Goal: Task Accomplishment & Management: Manage account settings

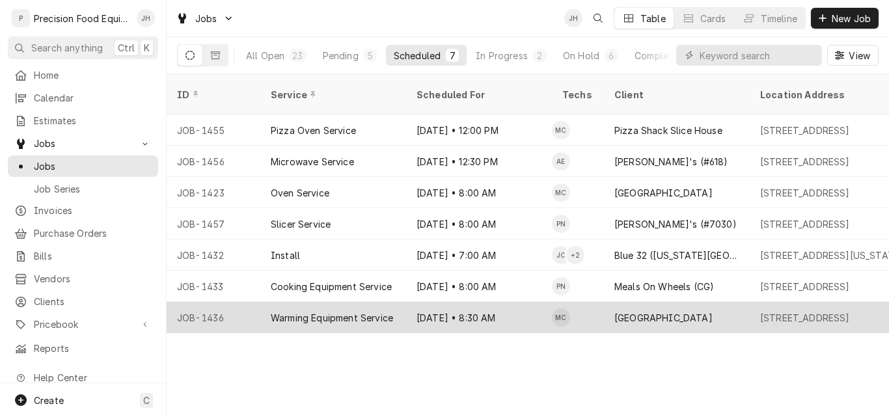
click at [441, 302] on div "Sep 17 • 8:30 AM" at bounding box center [479, 317] width 146 height 31
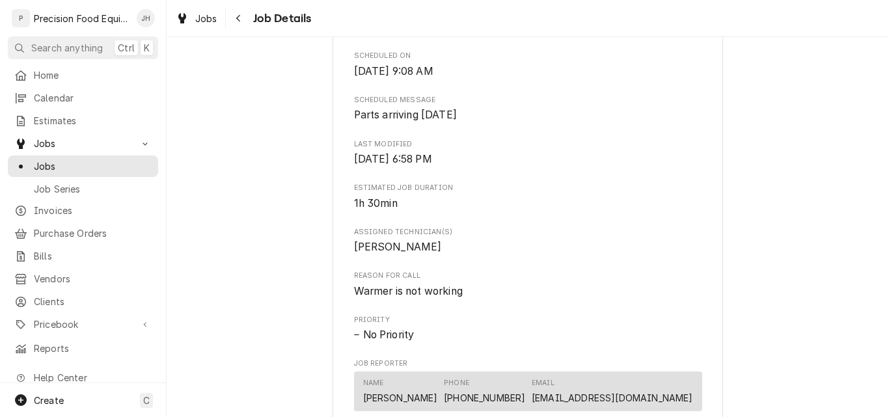
scroll to position [911, 0]
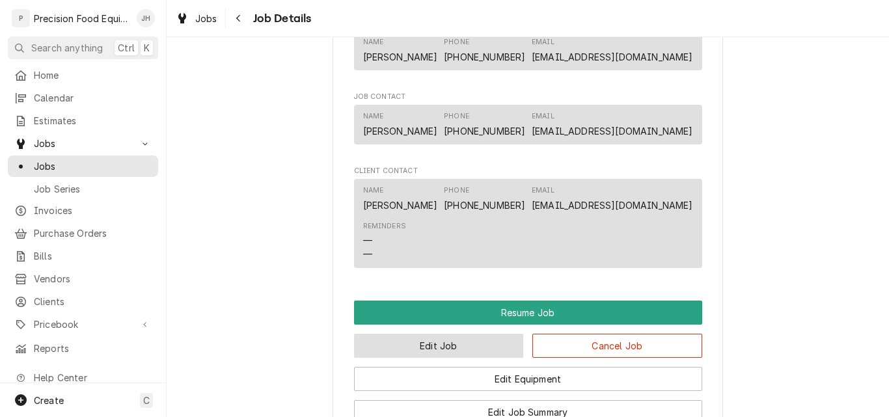
click at [420, 358] on button "Edit Job" at bounding box center [439, 346] width 170 height 24
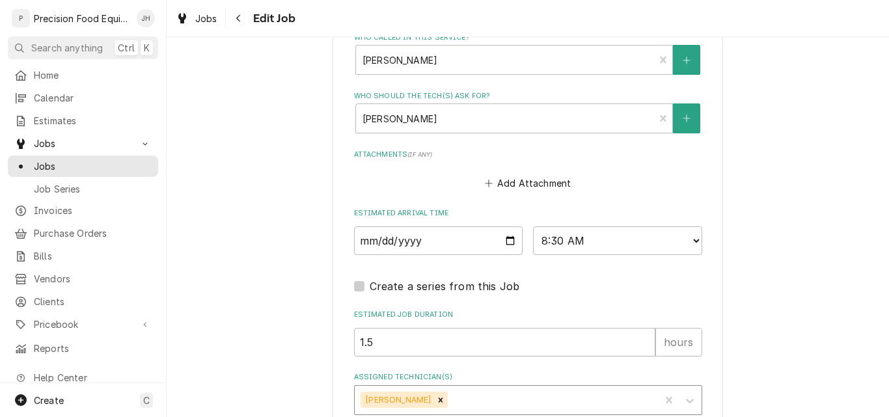
scroll to position [1018, 0]
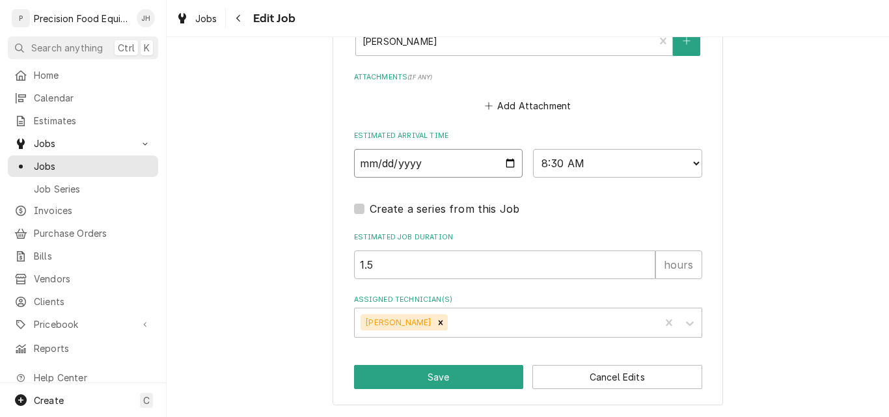
click at [507, 163] on input "2025-09-17" at bounding box center [438, 163] width 169 height 29
type textarea "x"
type input "2025-09-18"
click at [452, 372] on button "Save" at bounding box center [439, 377] width 170 height 24
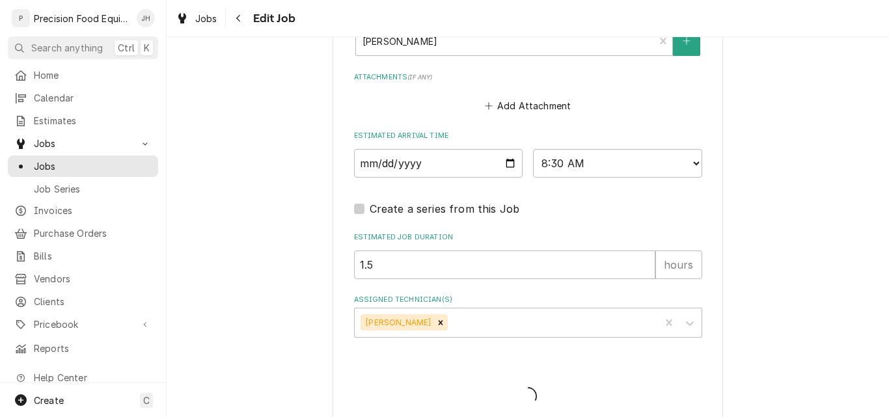
type textarea "x"
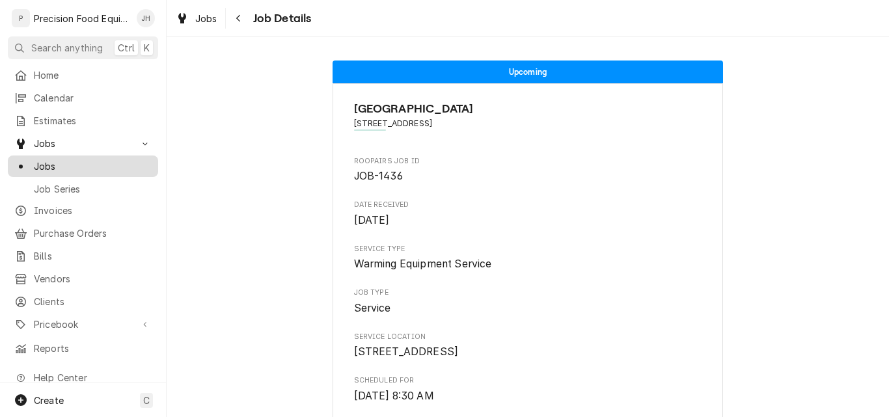
click at [57, 159] on span "Jobs" at bounding box center [93, 166] width 118 height 14
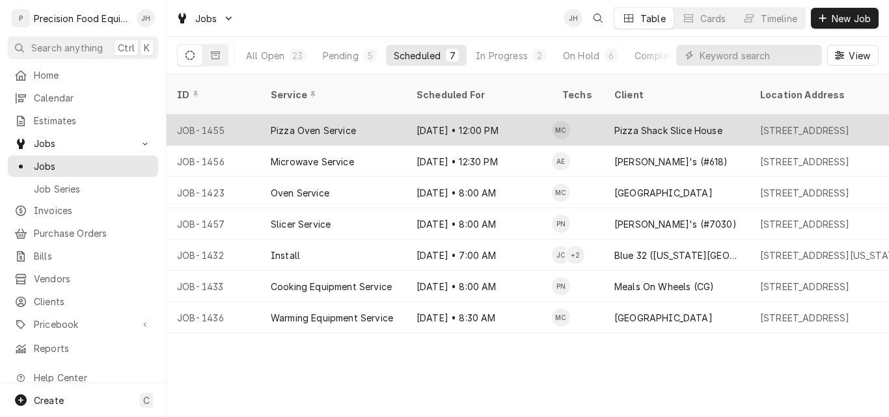
click at [489, 115] on div "[DATE] • 12:00 PM" at bounding box center [479, 130] width 146 height 31
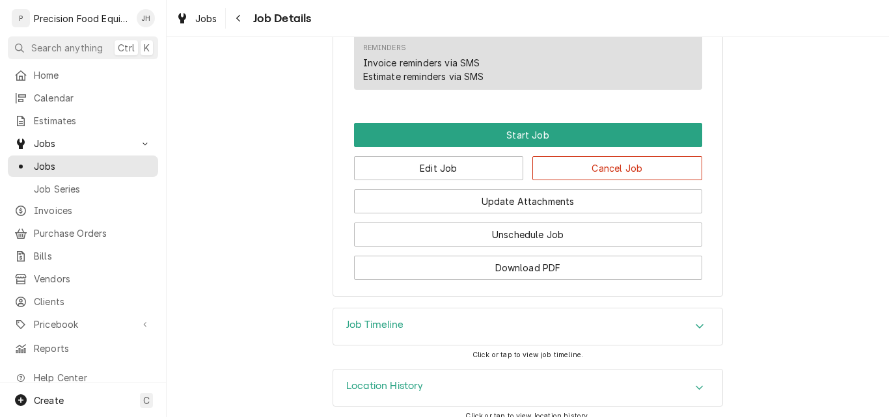
scroll to position [951, 0]
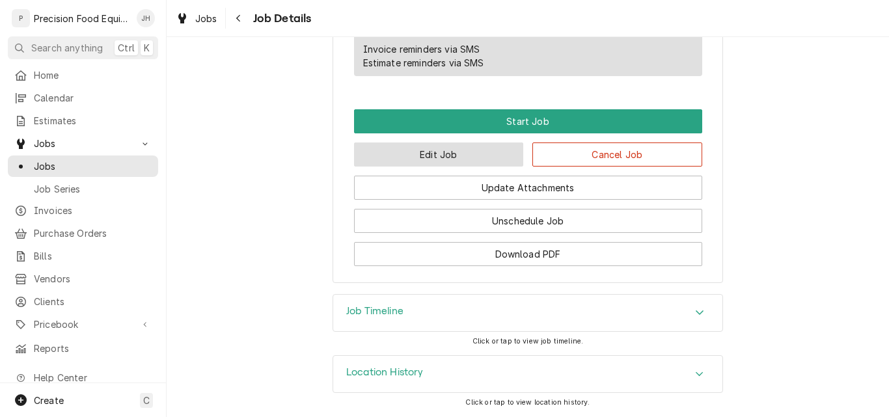
click at [471, 152] on button "Edit Job" at bounding box center [439, 154] width 170 height 24
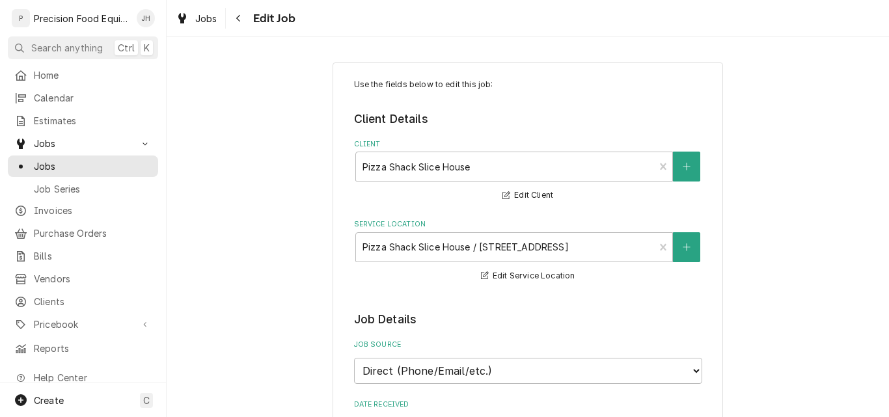
type textarea "x"
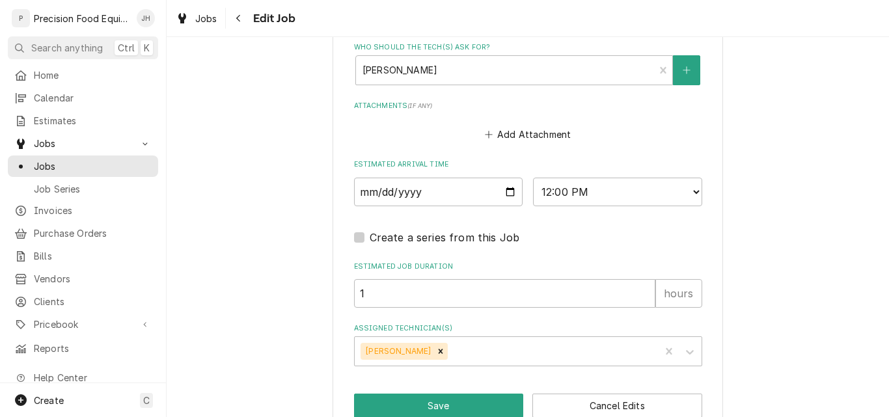
scroll to position [1002, 0]
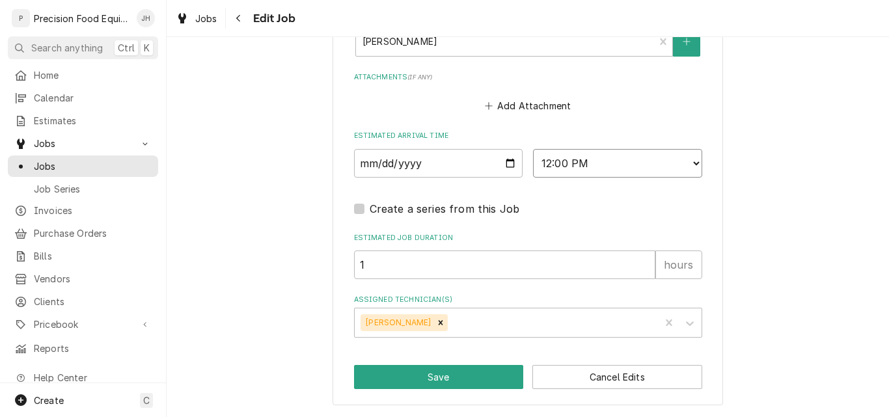
click at [593, 167] on select "AM / PM 6:00 AM 6:15 AM 6:30 AM 6:45 AM 7:00 AM 7:15 AM 7:30 AM 7:45 AM 8:00 AM…" at bounding box center [617, 163] width 169 height 29
select select "14:00:00"
click at [533, 149] on select "AM / PM 6:00 AM 6:15 AM 6:30 AM 6:45 AM 7:00 AM 7:15 AM 7:30 AM 7:45 AM 8:00 AM…" at bounding box center [617, 163] width 169 height 29
click at [441, 381] on button "Save" at bounding box center [439, 377] width 170 height 24
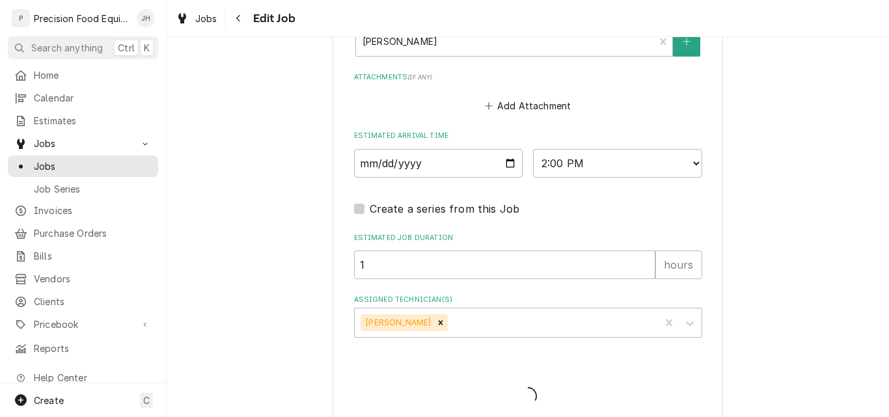
type textarea "x"
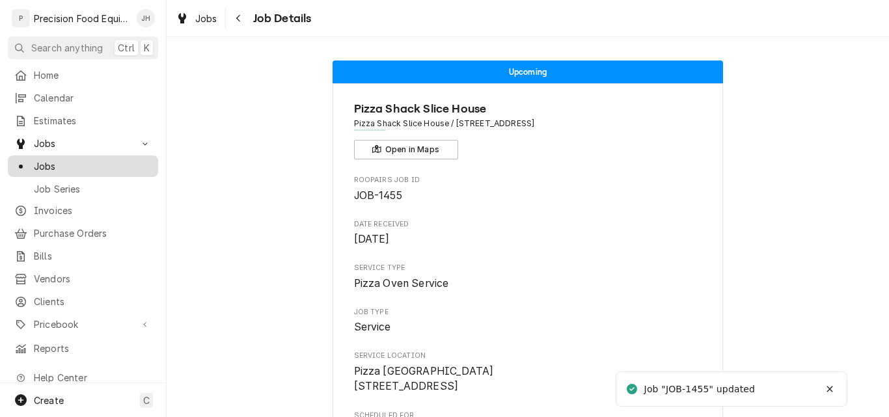
click at [82, 159] on span "Jobs" at bounding box center [93, 166] width 118 height 14
